Goal: Register for event/course

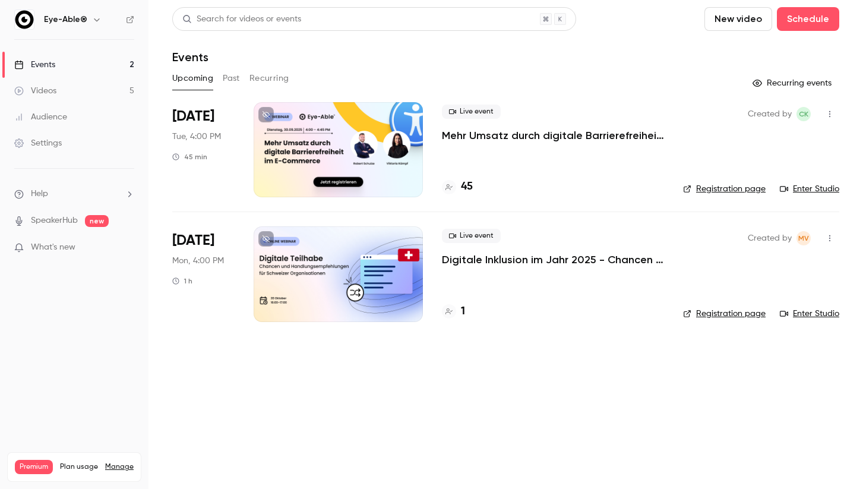
click at [463, 181] on h4 "45" at bounding box center [467, 187] width 12 height 16
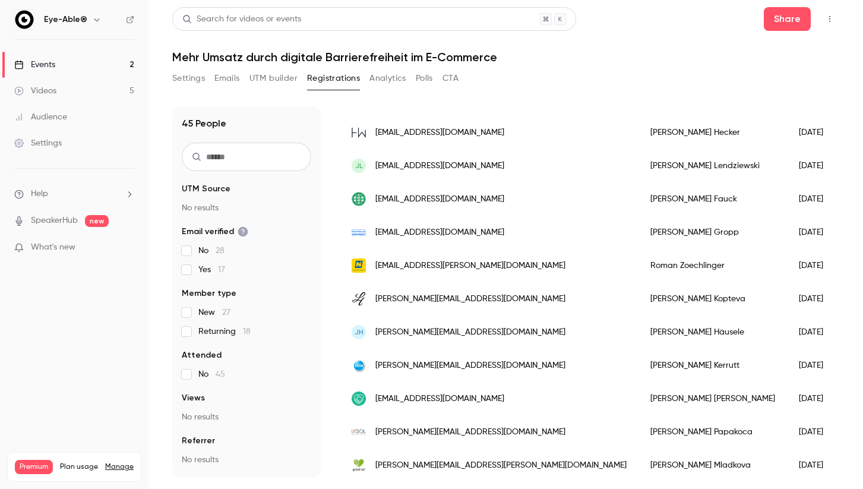
scroll to position [1240, 0]
